Goal: Task Accomplishment & Management: Manage account settings

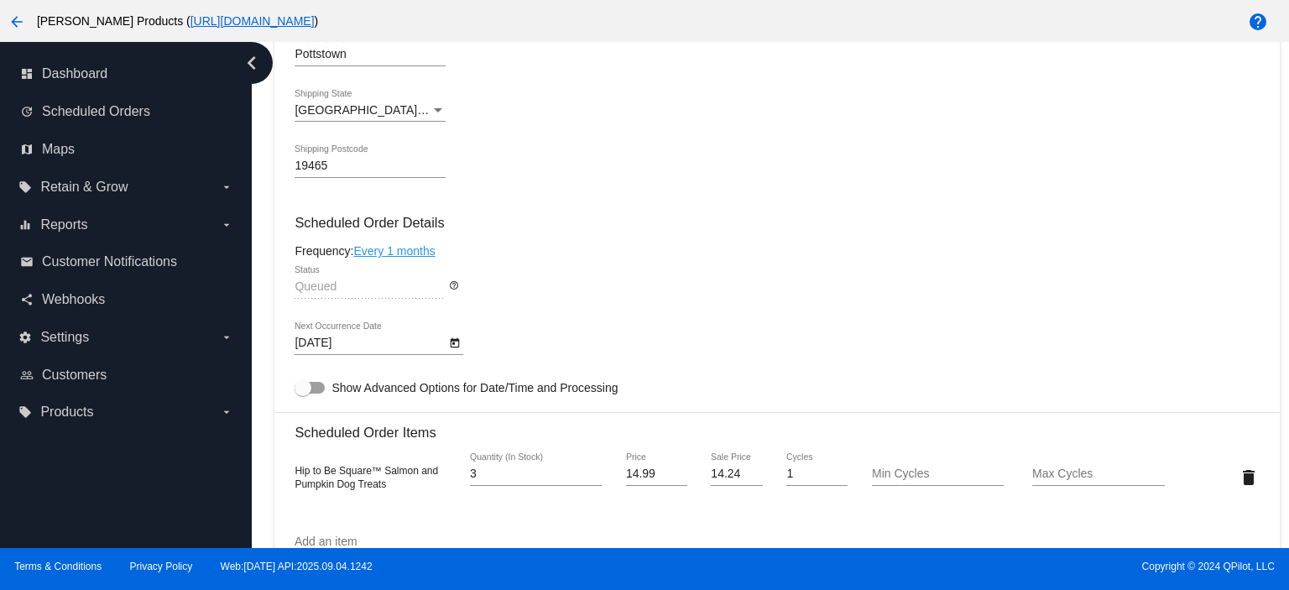
scroll to position [1007, 0]
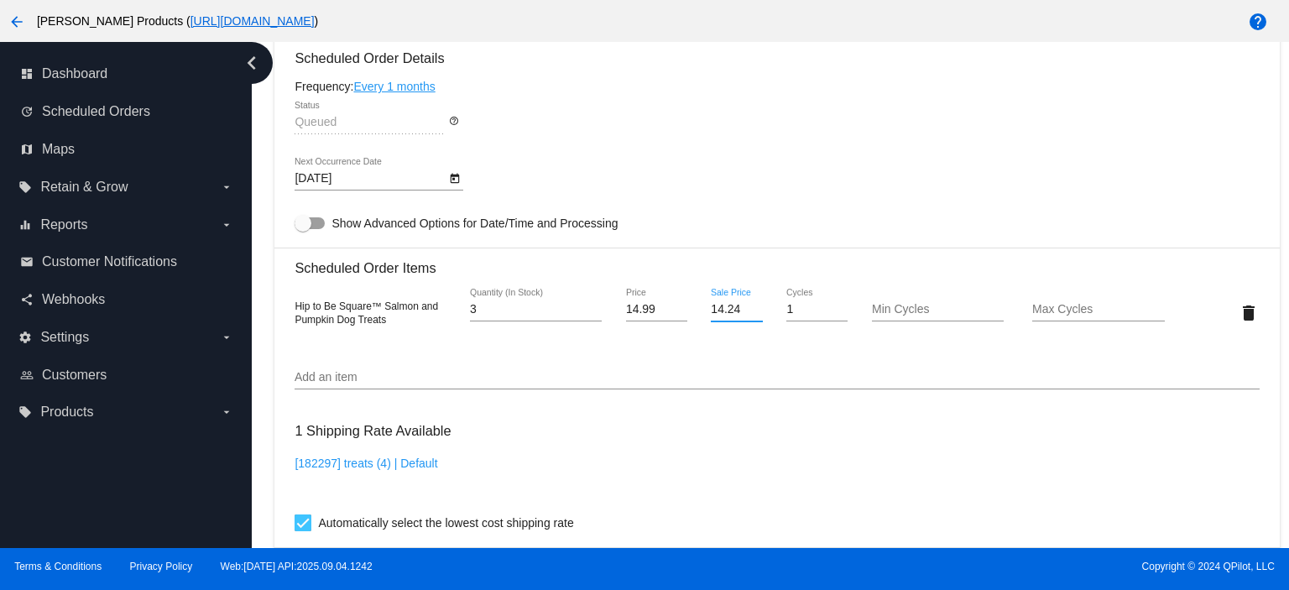
drag, startPoint x: 735, startPoint y: 316, endPoint x: 668, endPoint y: 300, distance: 69.0
click at [677, 311] on div "Hip to Be Square™ Salmon and Pumpkin Dog Treats 3 Quantity (In Stock) 14.99 Pri…" at bounding box center [777, 313] width 965 height 48
type input "0"
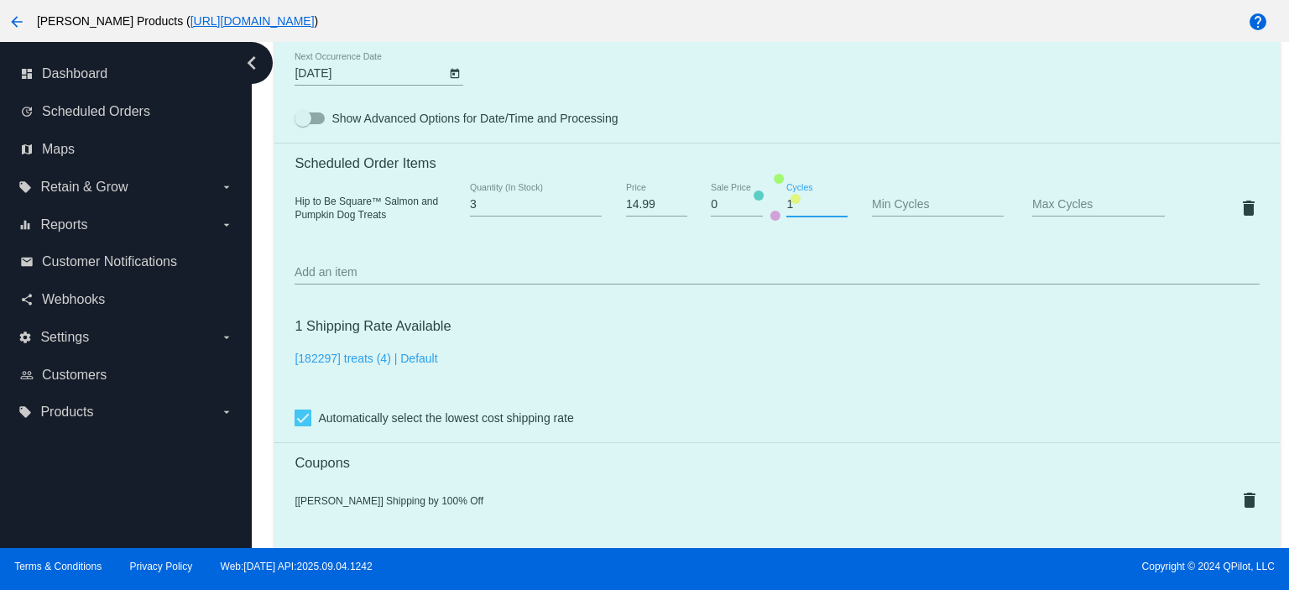
scroll to position [1231, 0]
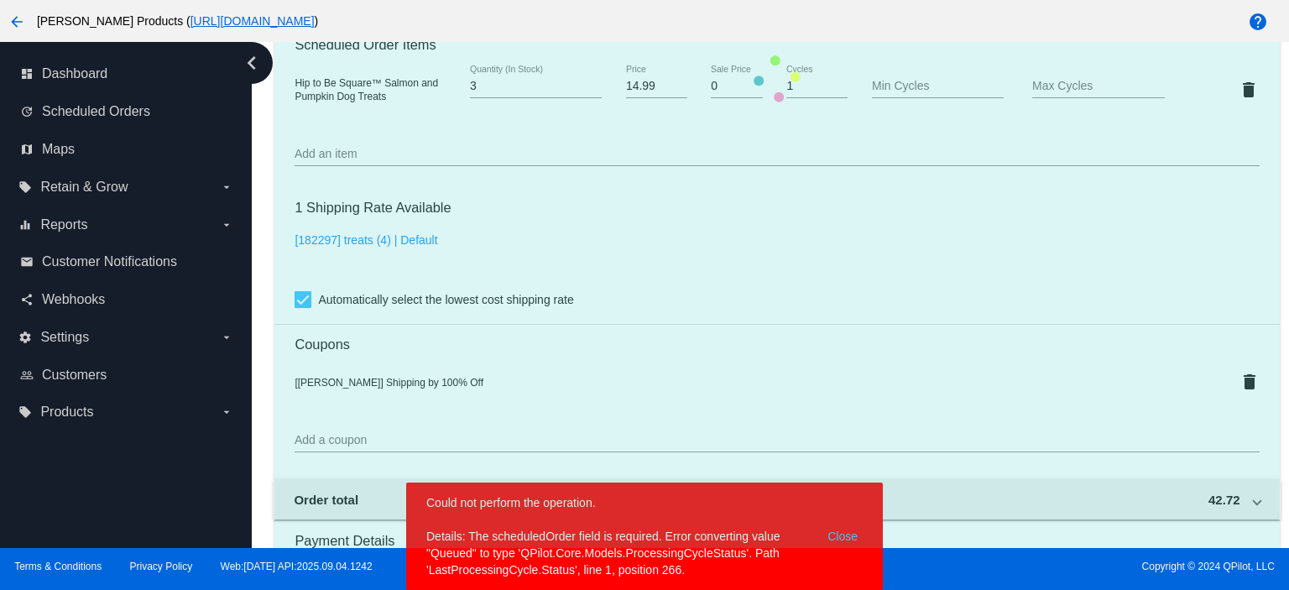
click at [850, 536] on body "arrow_back [PERSON_NAME] Products ( [URL][DOMAIN_NAME] ) help dashboard Dashboa…" at bounding box center [644, 295] width 1289 height 590
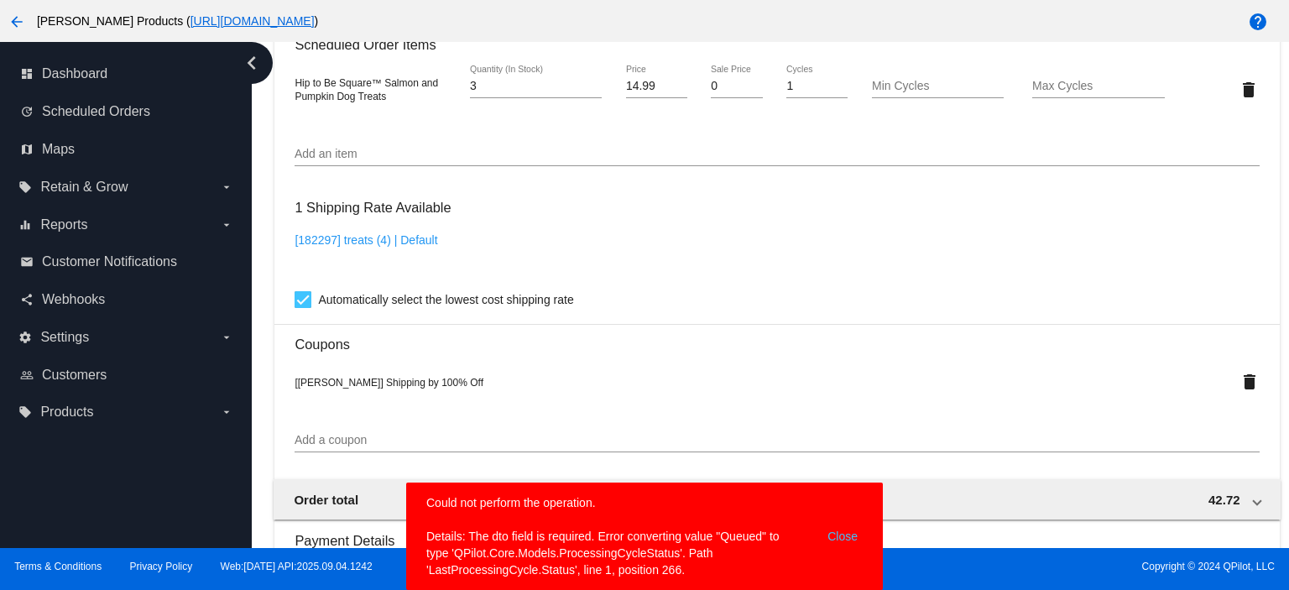
click at [840, 539] on button "Close" at bounding box center [843, 536] width 40 height 84
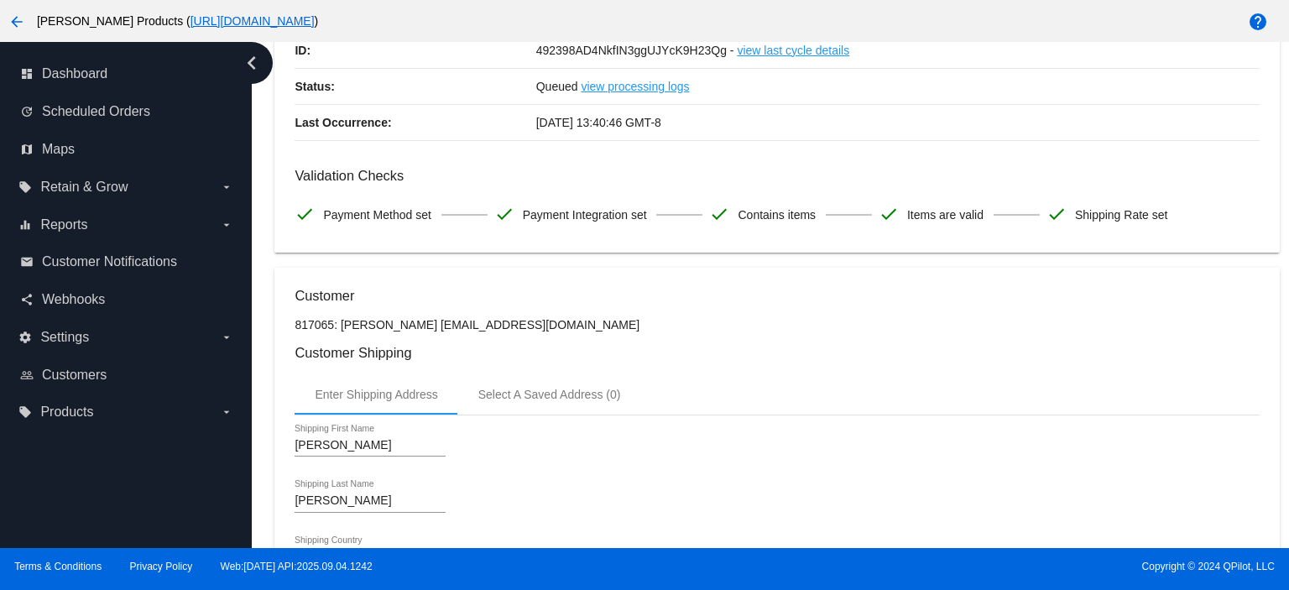
scroll to position [0, 0]
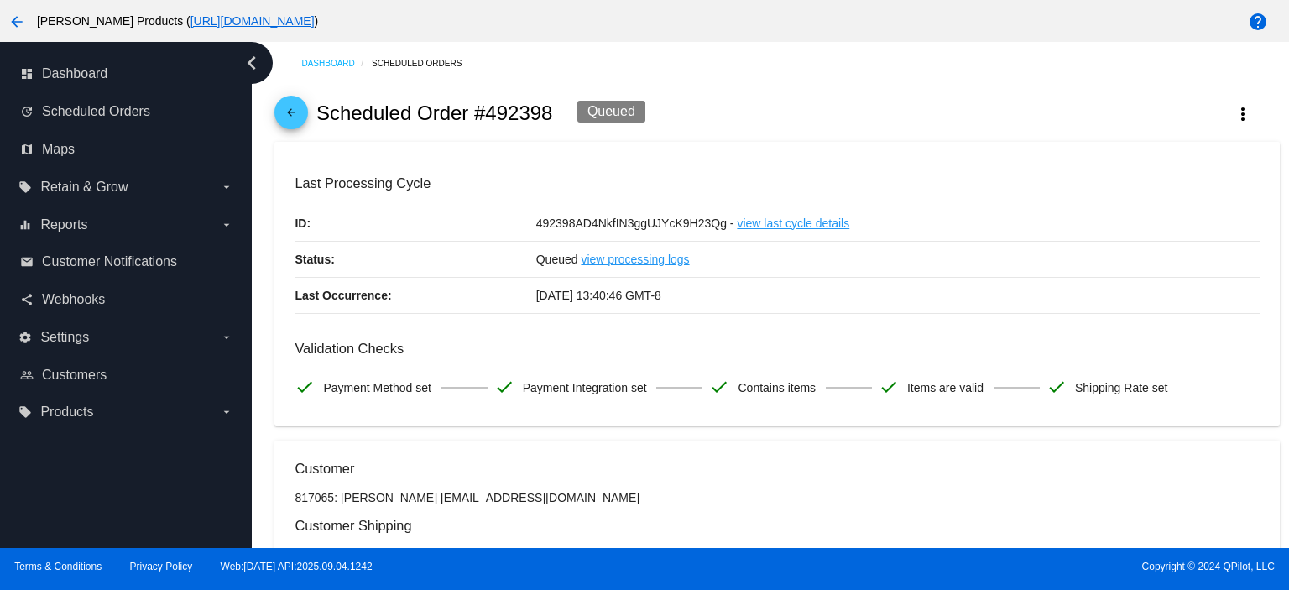
click at [299, 113] on mat-icon "arrow_back" at bounding box center [291, 117] width 20 height 20
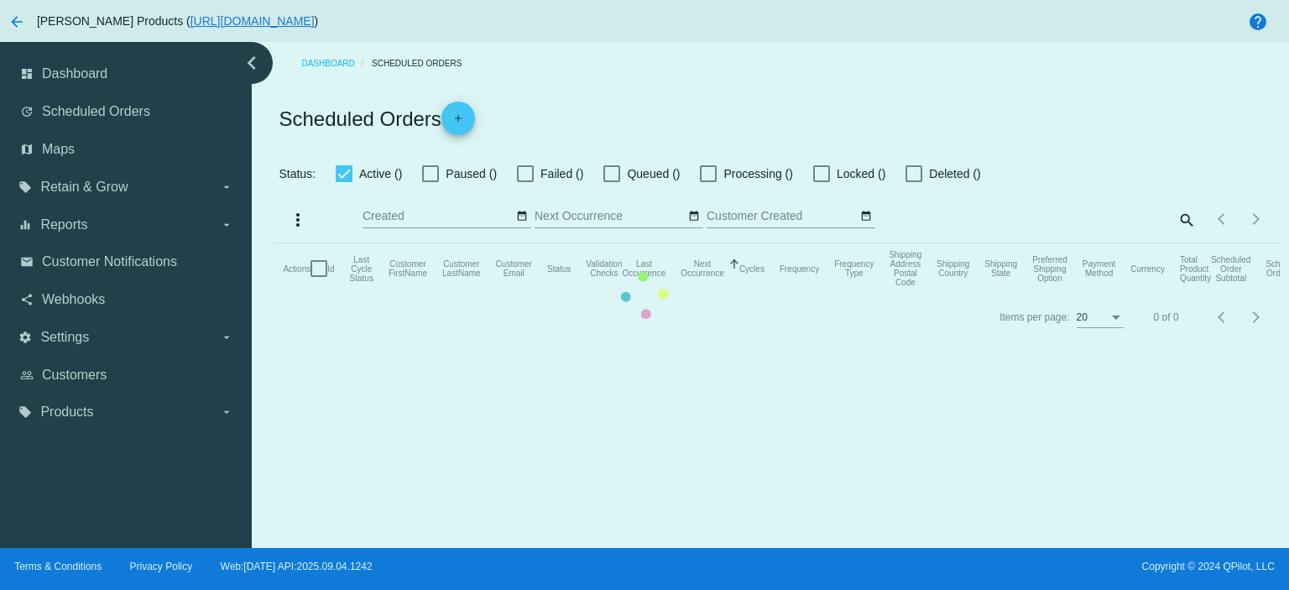
checkbox input "true"
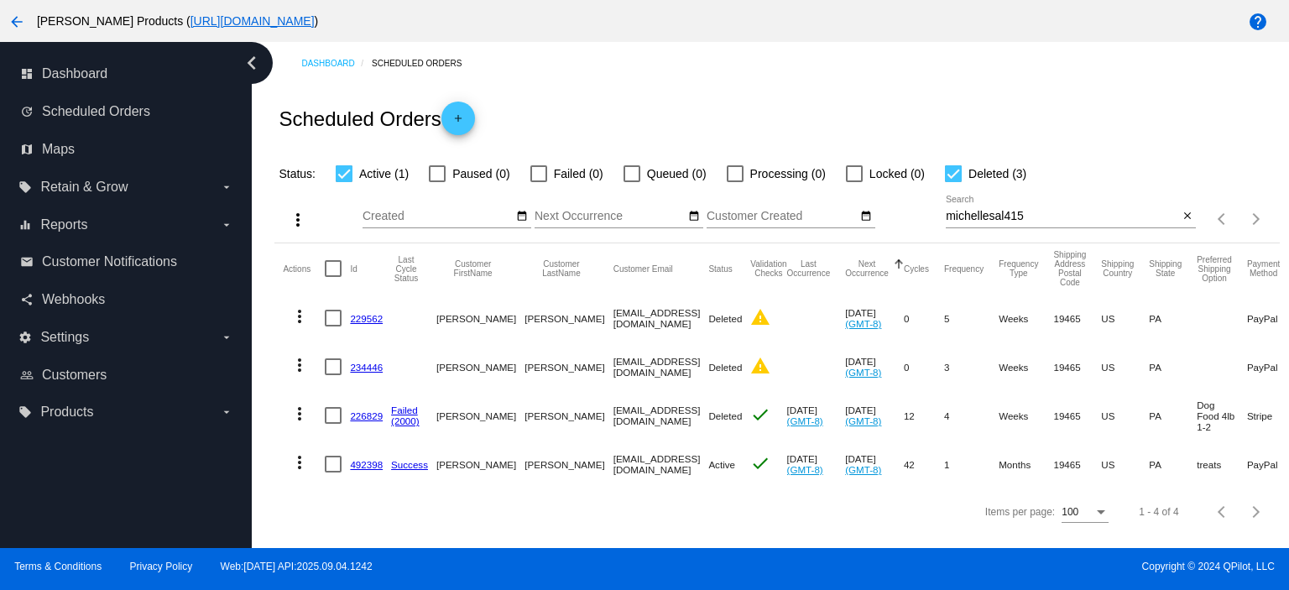
click at [366, 463] on link "492398" at bounding box center [366, 464] width 33 height 11
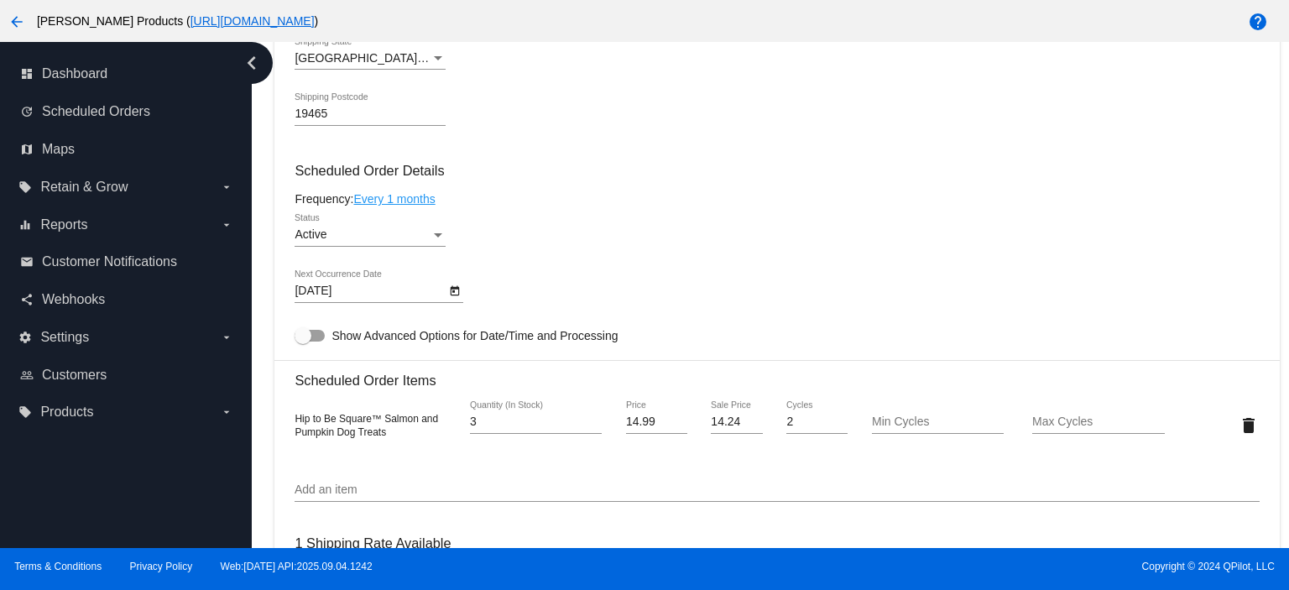
scroll to position [1007, 0]
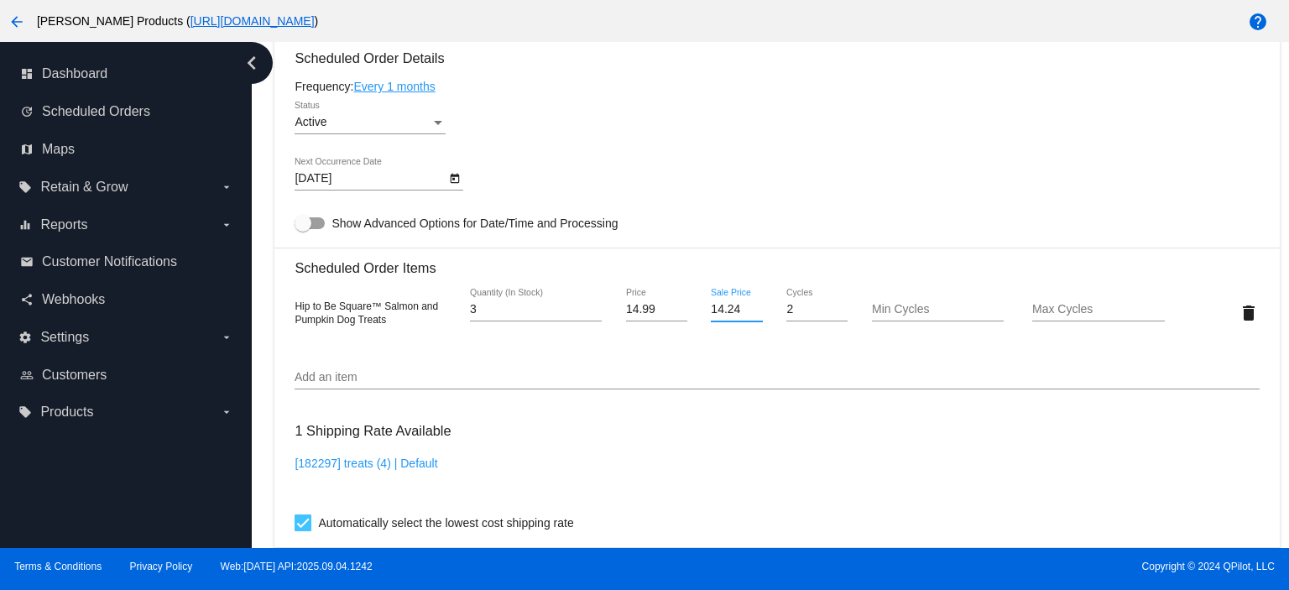
drag, startPoint x: 738, startPoint y: 313, endPoint x: 677, endPoint y: 317, distance: 60.6
click at [679, 317] on div "Hip to Be Square™ Salmon and Pumpkin Dog Treats 3 Quantity (In Stock) 14.99 Pri…" at bounding box center [777, 313] width 965 height 48
type input "0"
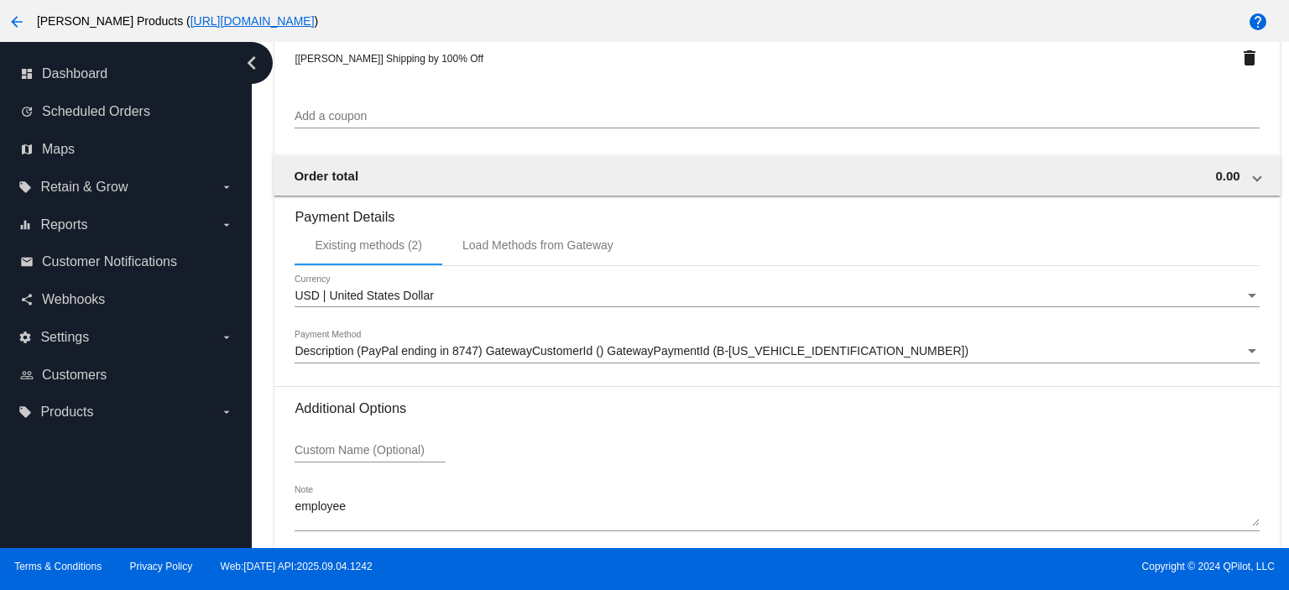
scroll to position [1635, 0]
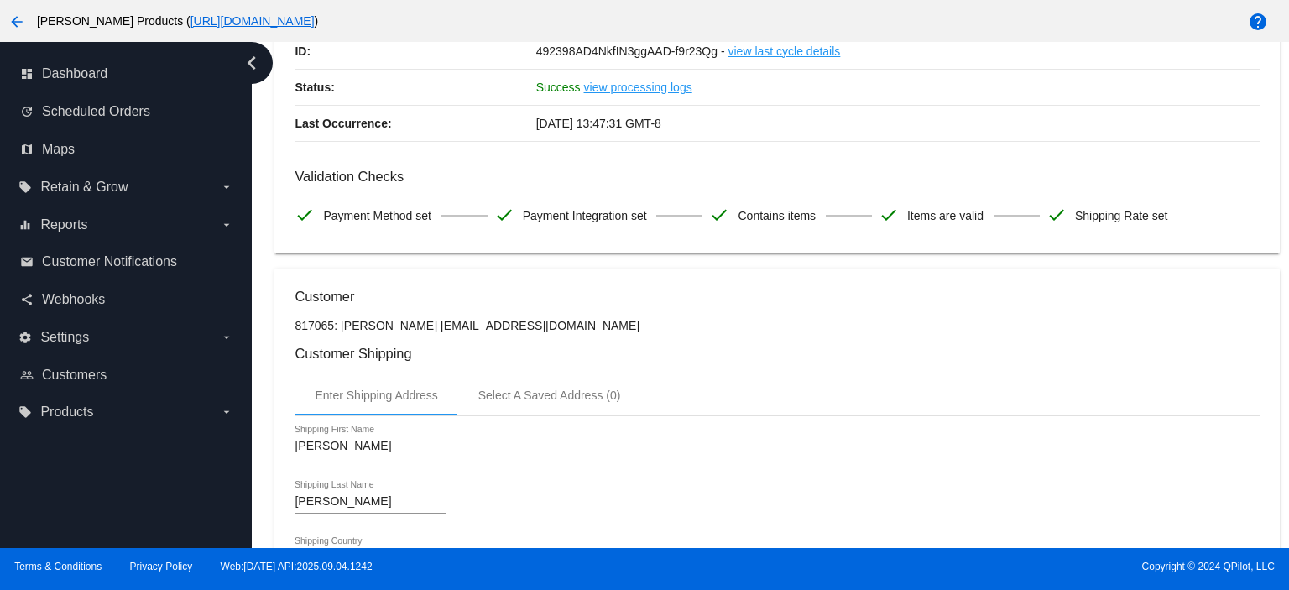
scroll to position [0, 0]
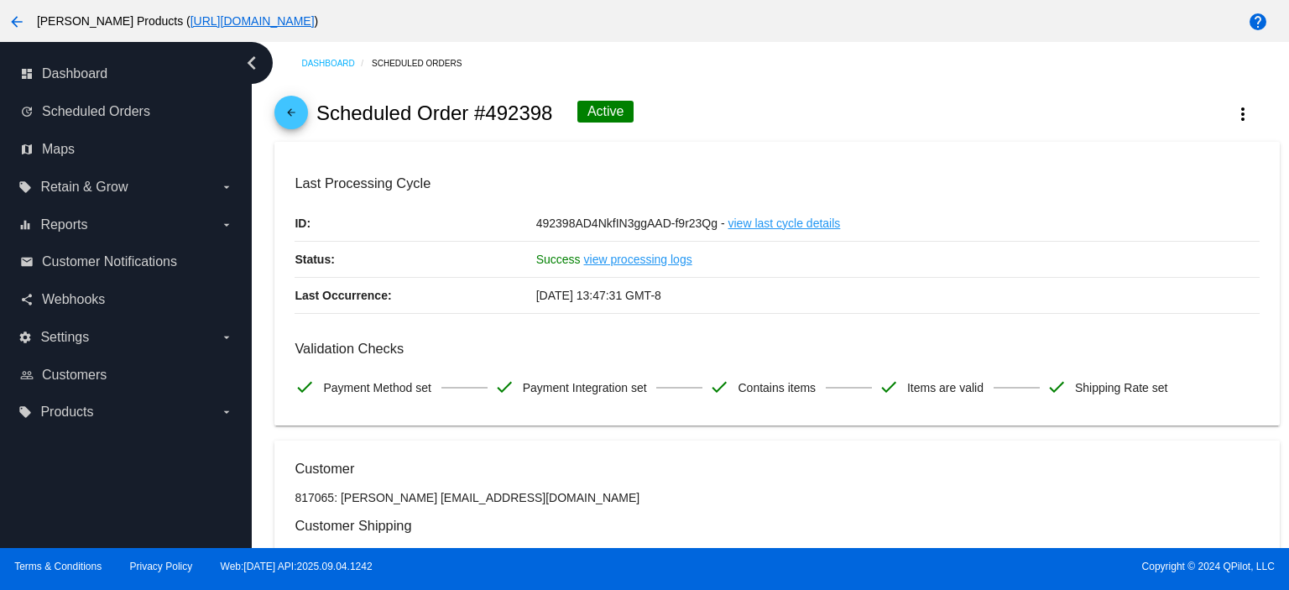
click at [301, 117] on mat-icon "arrow_back" at bounding box center [291, 117] width 20 height 20
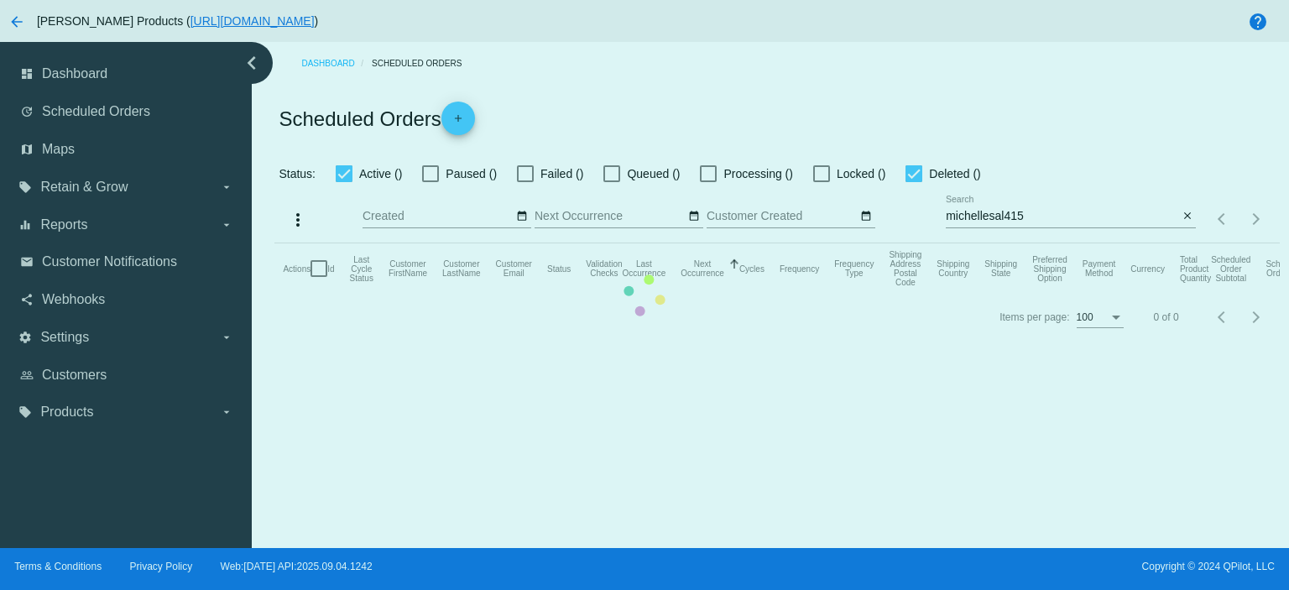
checkbox input "true"
click at [1075, 243] on mat-table "Actions Id Last Cycle Status Customer FirstName Customer LastName Customer Emai…" at bounding box center [777, 268] width 1005 height 50
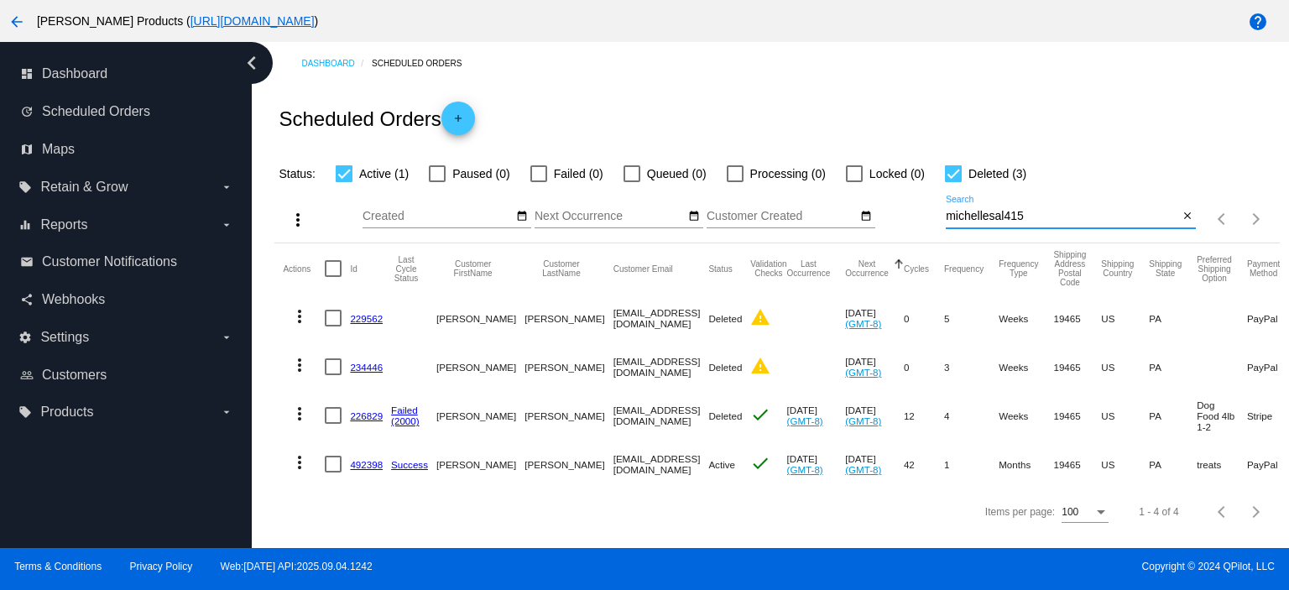
drag, startPoint x: 1044, startPoint y: 219, endPoint x: 920, endPoint y: 222, distance: 124.3
click at [920, 222] on div "more_vert Sep Jan Feb Mar [DATE]" at bounding box center [777, 214] width 1005 height 60
paste input "[EMAIL_ADDRESS][DOMAIN_NAME]"
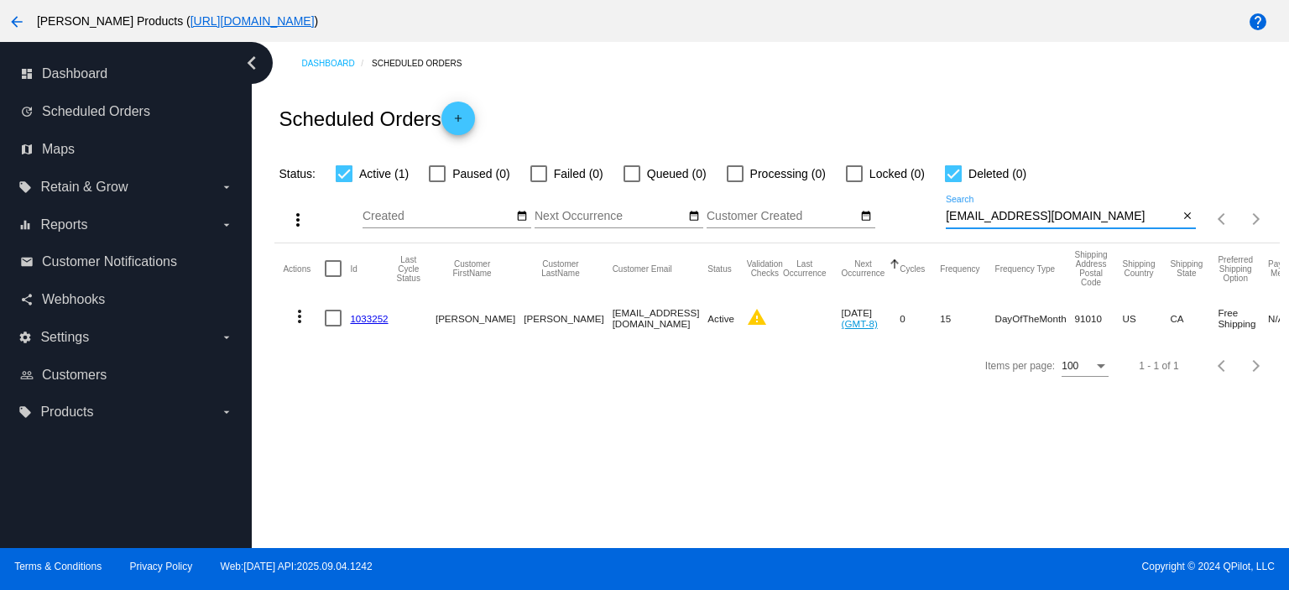
type input "[EMAIL_ADDRESS][DOMAIN_NAME]"
click at [379, 323] on mat-cell "1033252" at bounding box center [373, 318] width 46 height 49
click at [379, 313] on link "1033252" at bounding box center [369, 318] width 38 height 11
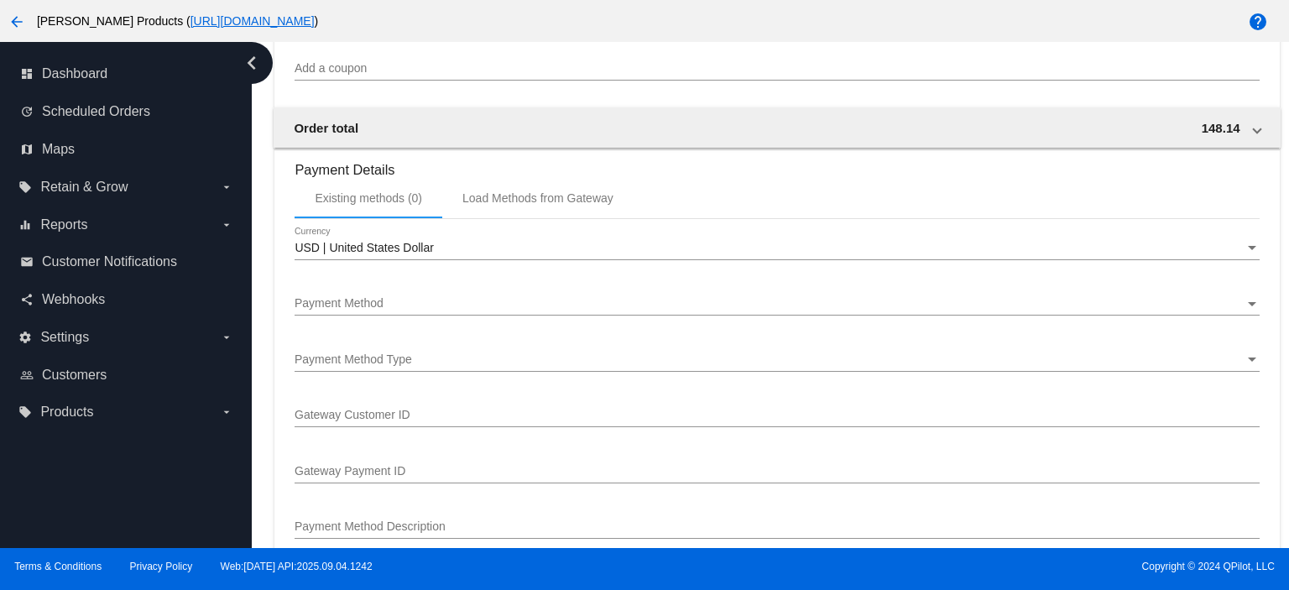
scroll to position [1343, 0]
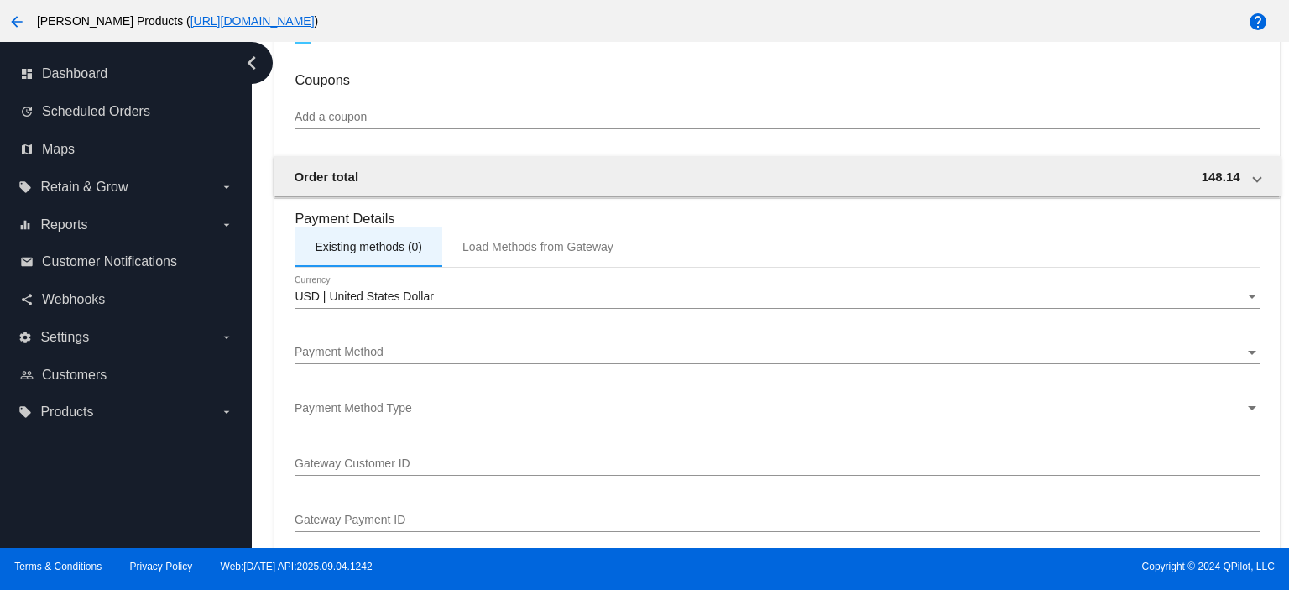
click at [383, 250] on div "Existing methods (0)" at bounding box center [368, 246] width 107 height 13
click at [379, 324] on div "USD | United States Dollar Currency" at bounding box center [777, 300] width 965 height 48
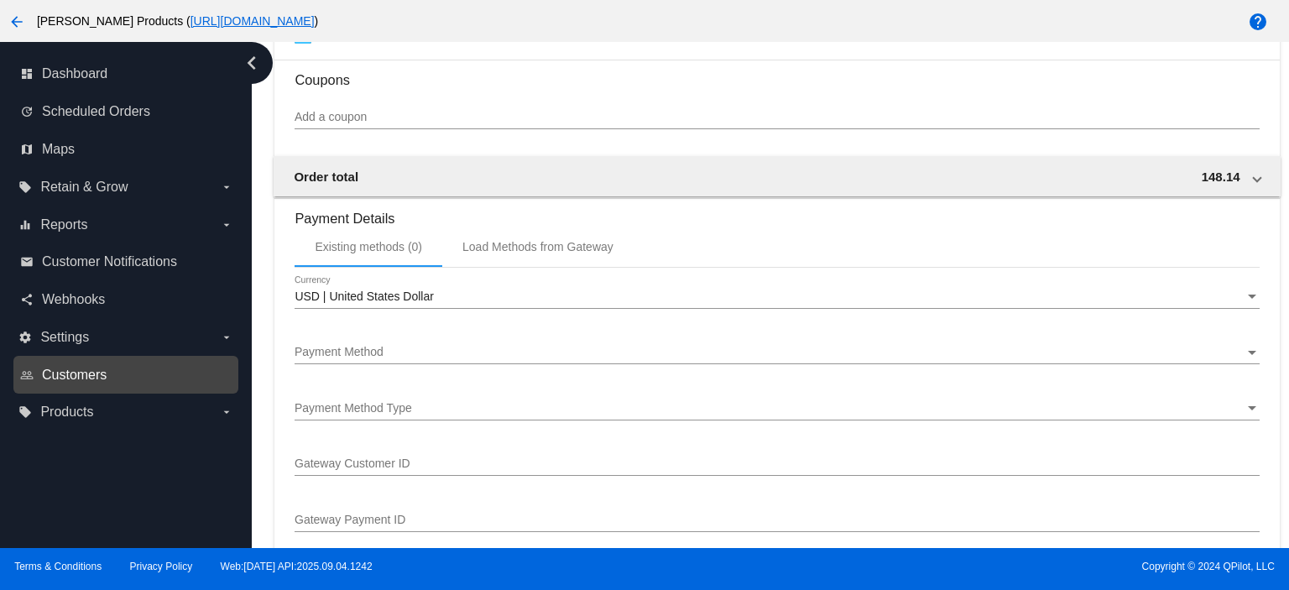
click at [61, 376] on span "Customers" at bounding box center [74, 375] width 65 height 15
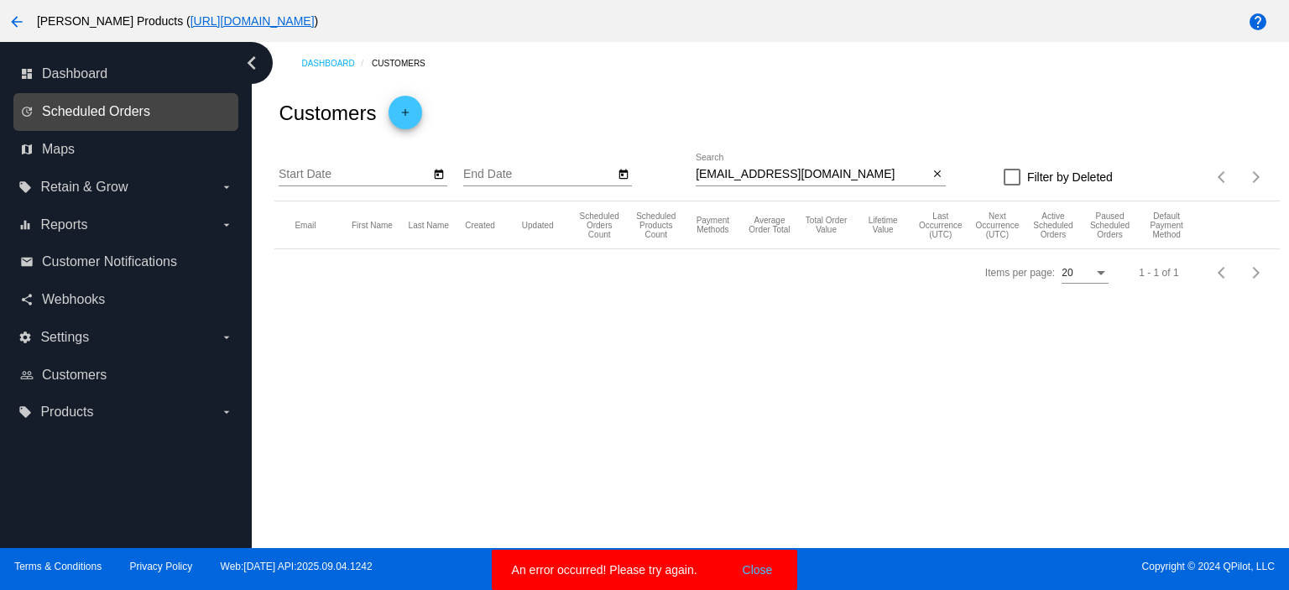
click at [104, 113] on span "Scheduled Orders" at bounding box center [96, 111] width 108 height 15
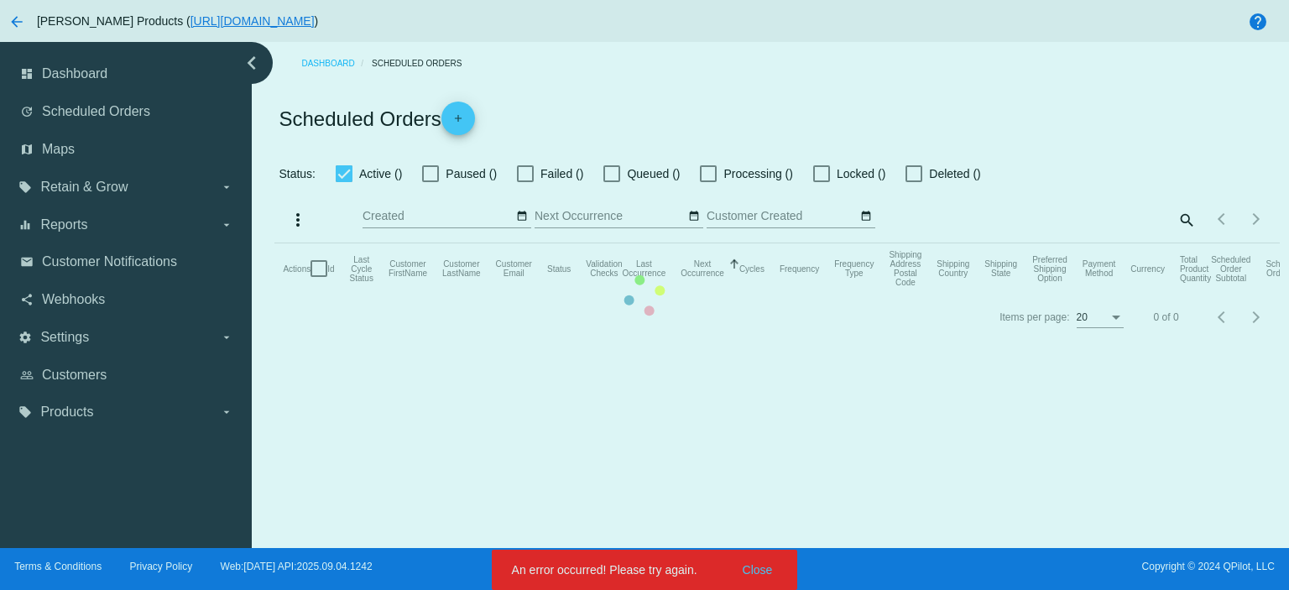
checkbox input "true"
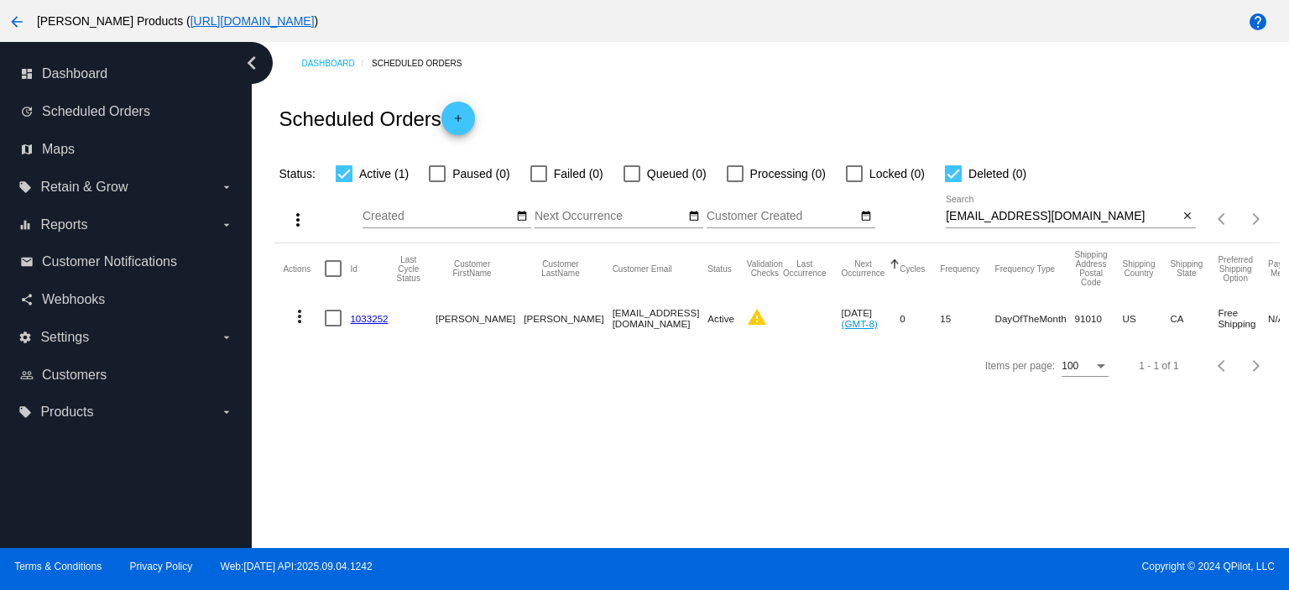
click at [372, 318] on link "1033252" at bounding box center [369, 318] width 38 height 11
